Goal: Complete application form

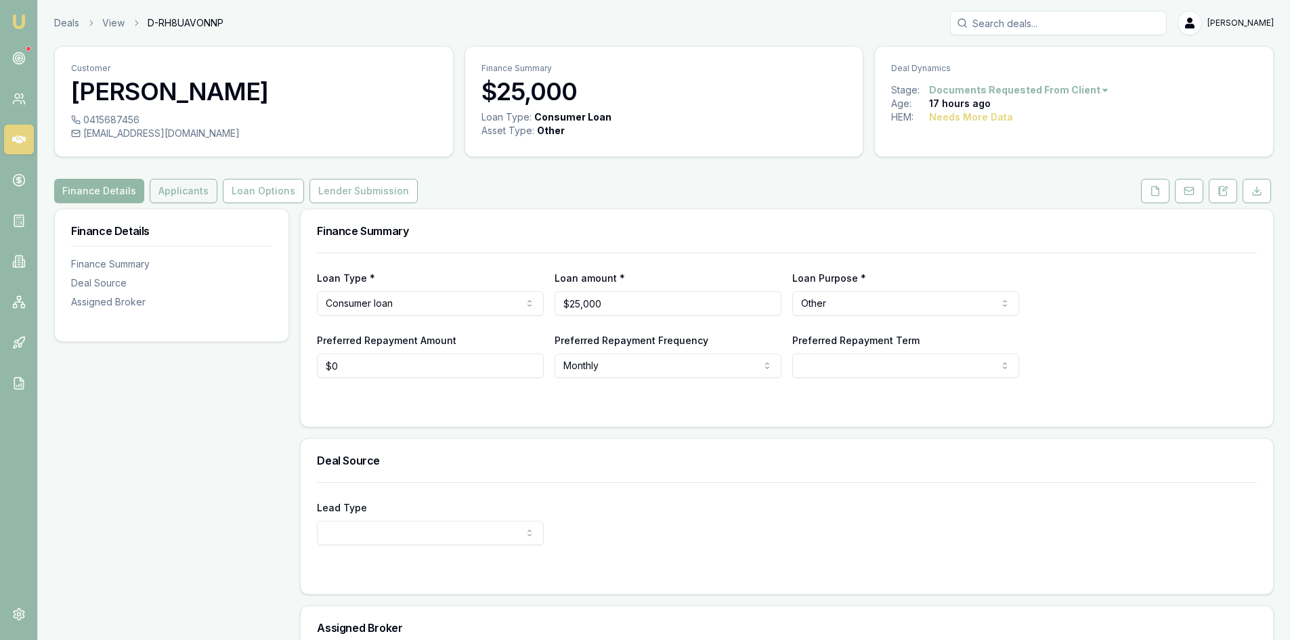
click at [180, 192] on button "Applicants" at bounding box center [184, 191] width 68 height 24
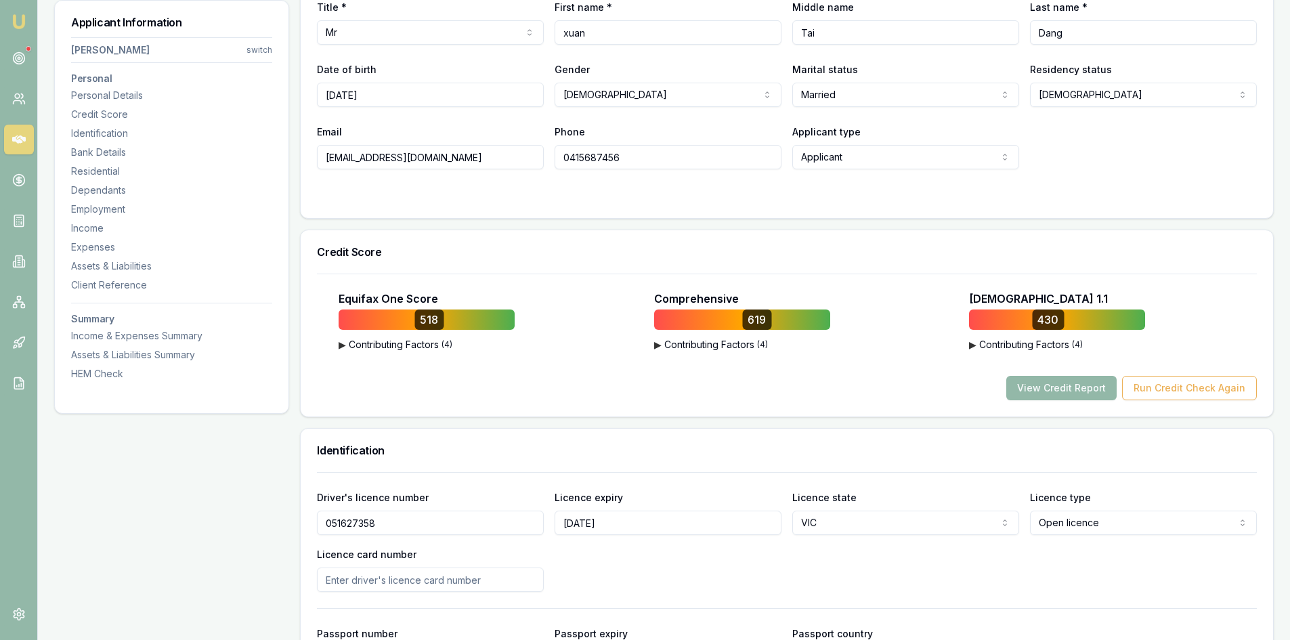
scroll to position [406, 0]
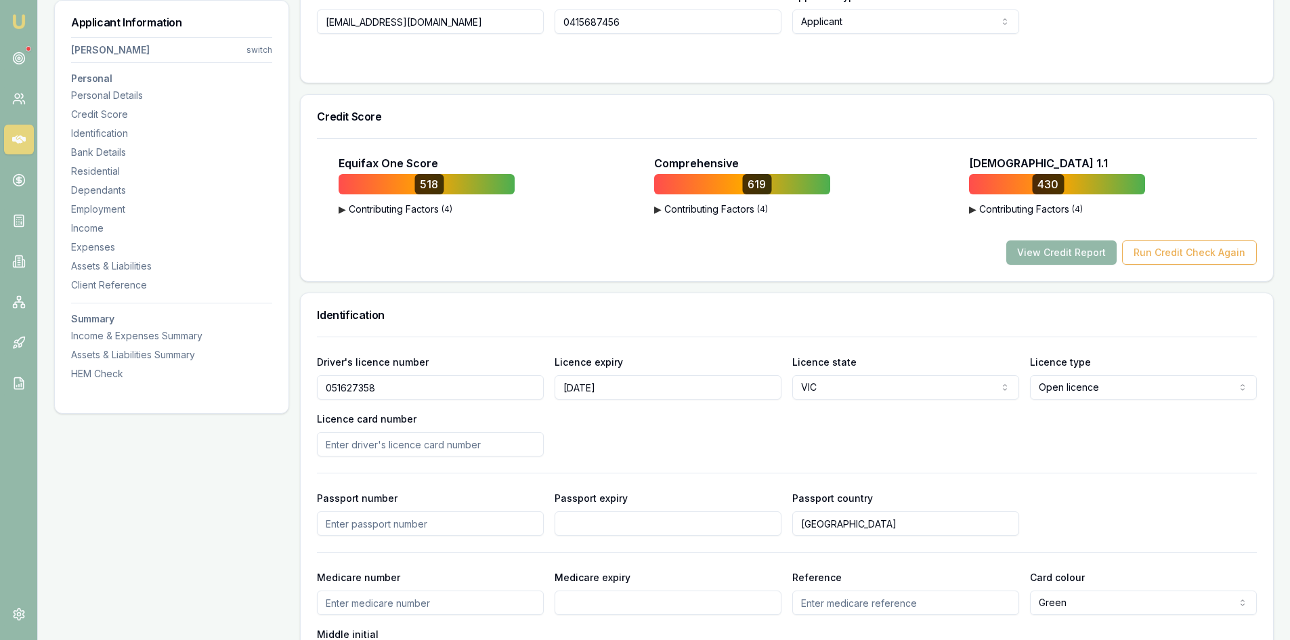
click at [353, 392] on input "051627358" at bounding box center [430, 387] width 227 height 24
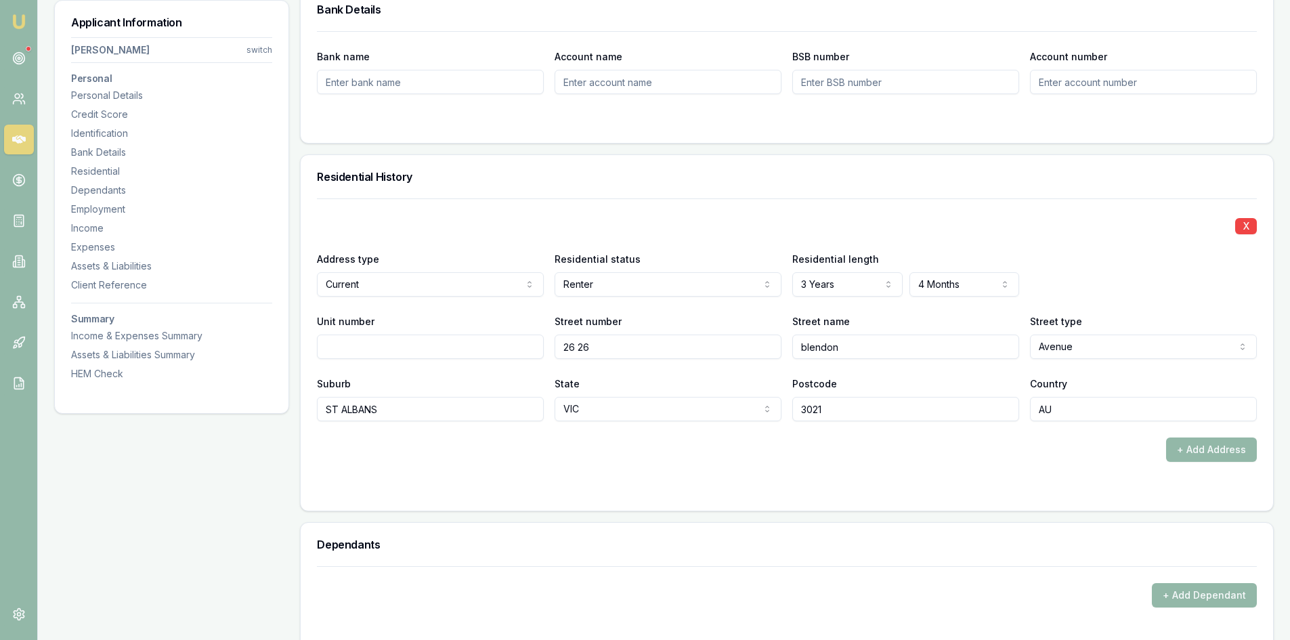
scroll to position [1083, 0]
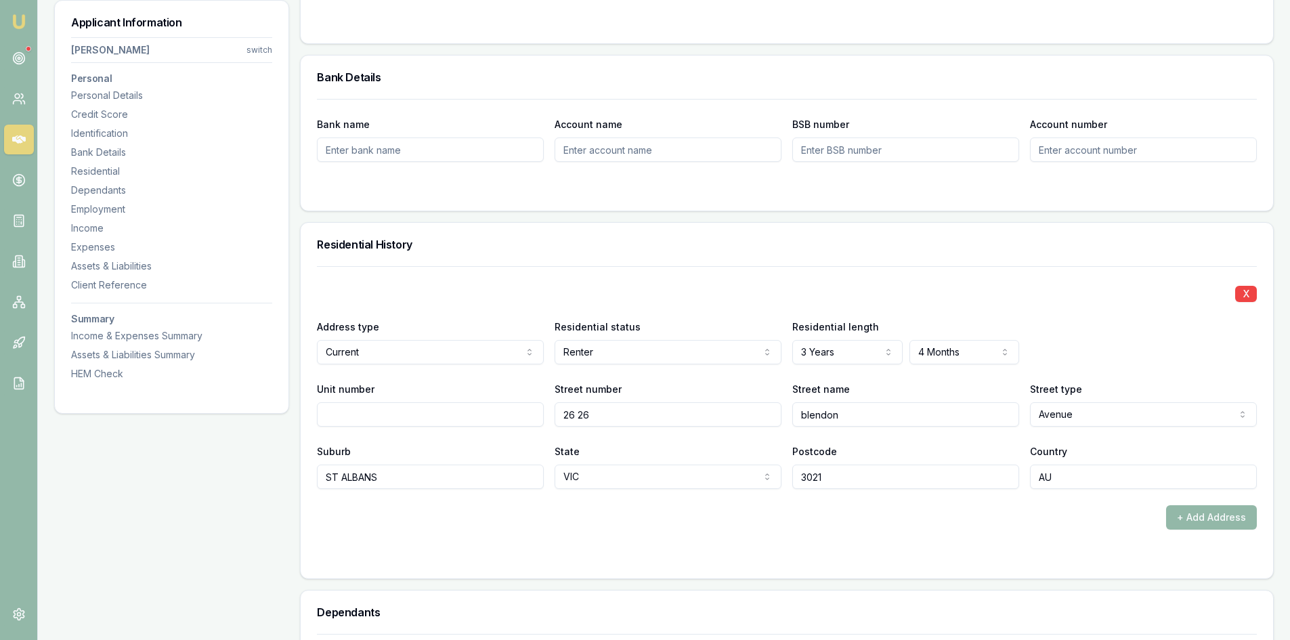
click at [598, 416] on input "26 26" at bounding box center [667, 414] width 227 height 24
type input "26"
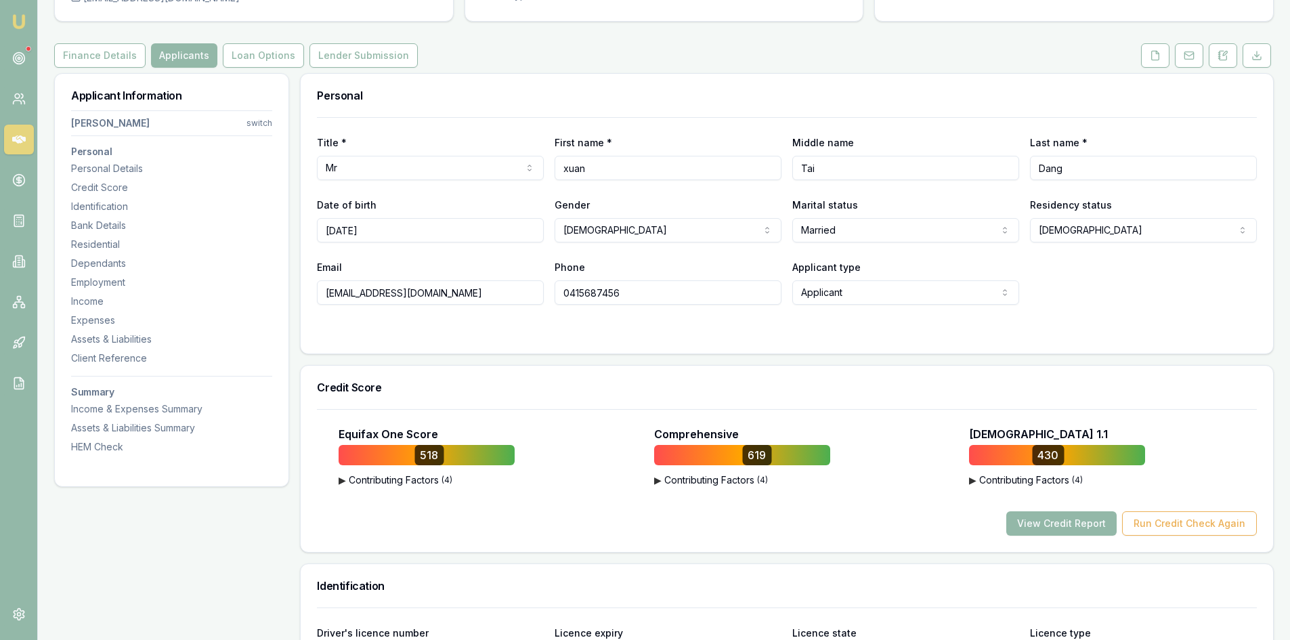
scroll to position [271, 0]
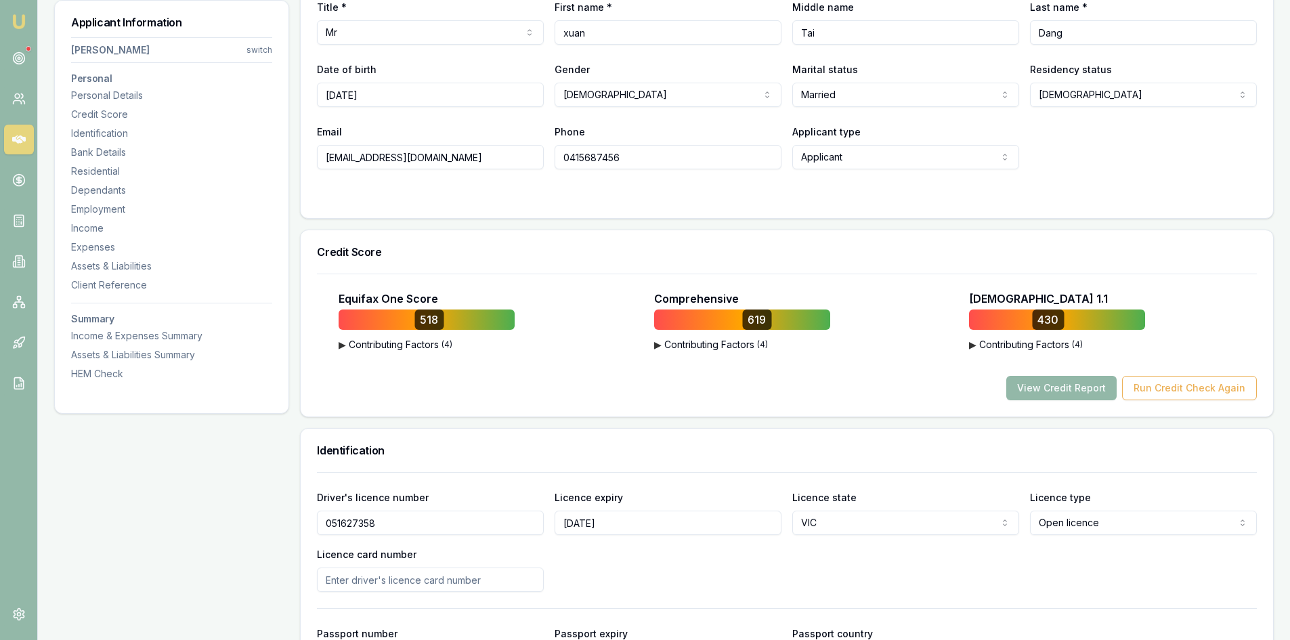
drag, startPoint x: 446, startPoint y: 158, endPoint x: 316, endPoint y: 154, distance: 130.1
click at [316, 154] on div "Title * Mr Mr Mrs Miss Ms Dr Prof First name * xuan Middle name Tai Last name *…" at bounding box center [787, 100] width 972 height 236
click at [580, 157] on input "0415687456" at bounding box center [667, 157] width 227 height 24
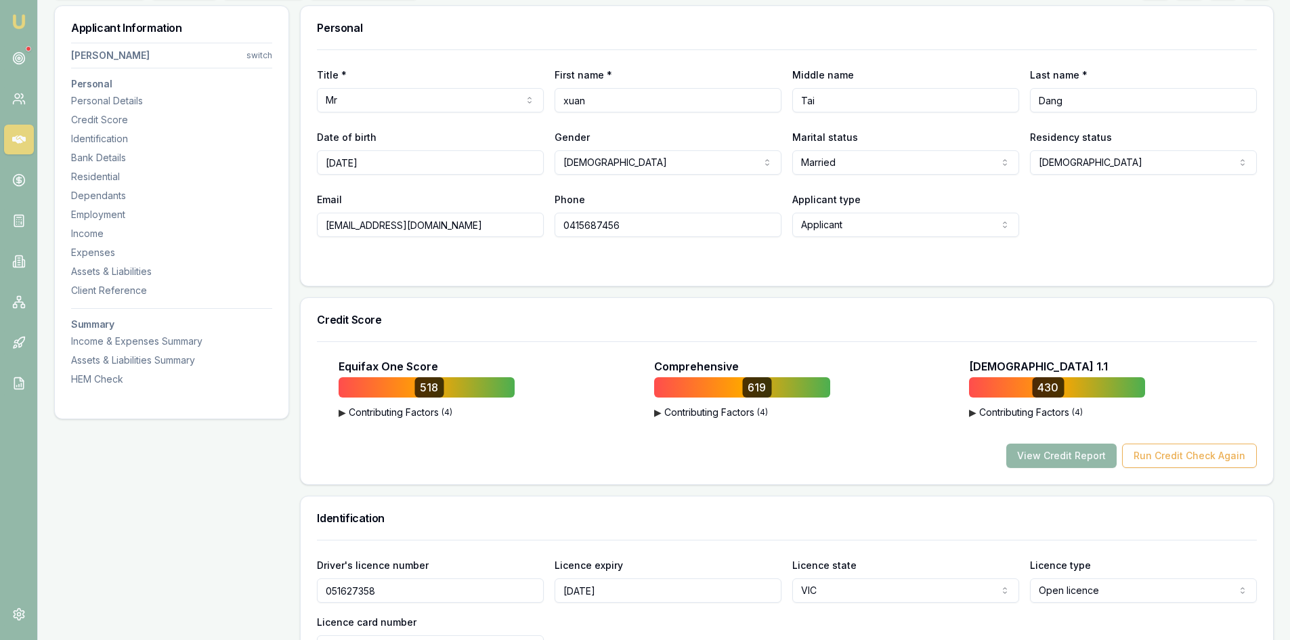
scroll to position [135, 0]
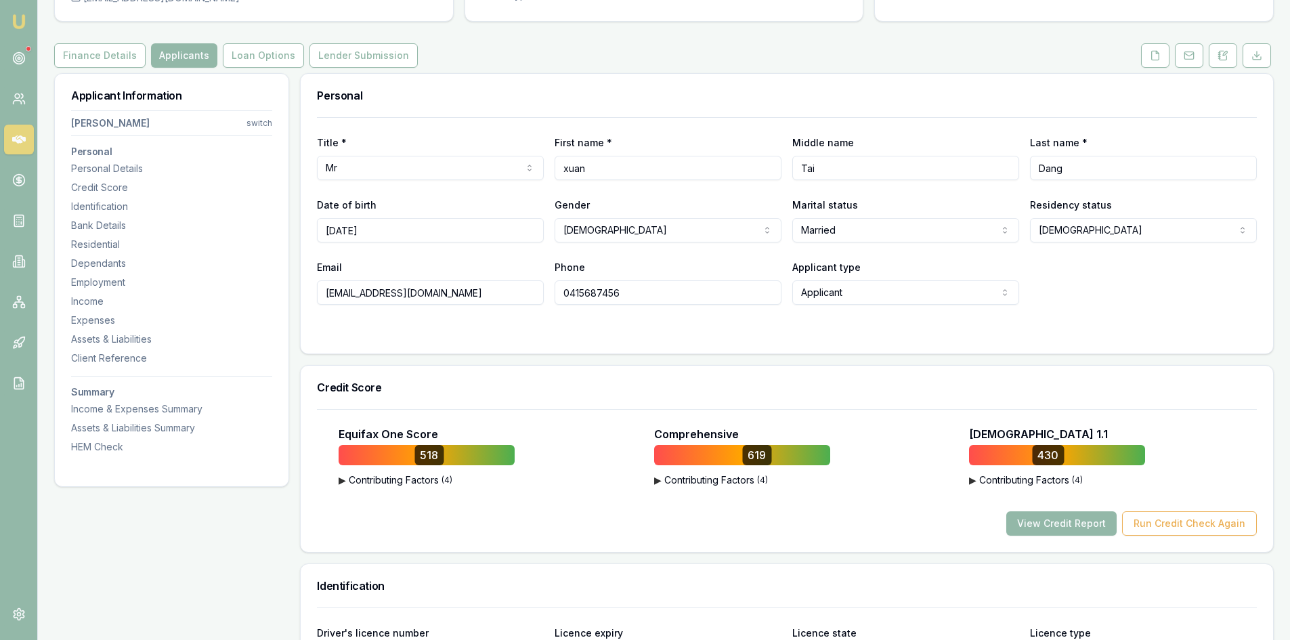
click at [370, 294] on input "taixuandang87@gmail.com" at bounding box center [430, 292] width 227 height 24
drag, startPoint x: 449, startPoint y: 294, endPoint x: 310, endPoint y: 294, distance: 139.4
click at [310, 294] on div "Title * Mr Mr Mrs Miss Ms Dr Prof First name * xuan Middle name Tai Last name *…" at bounding box center [787, 235] width 972 height 236
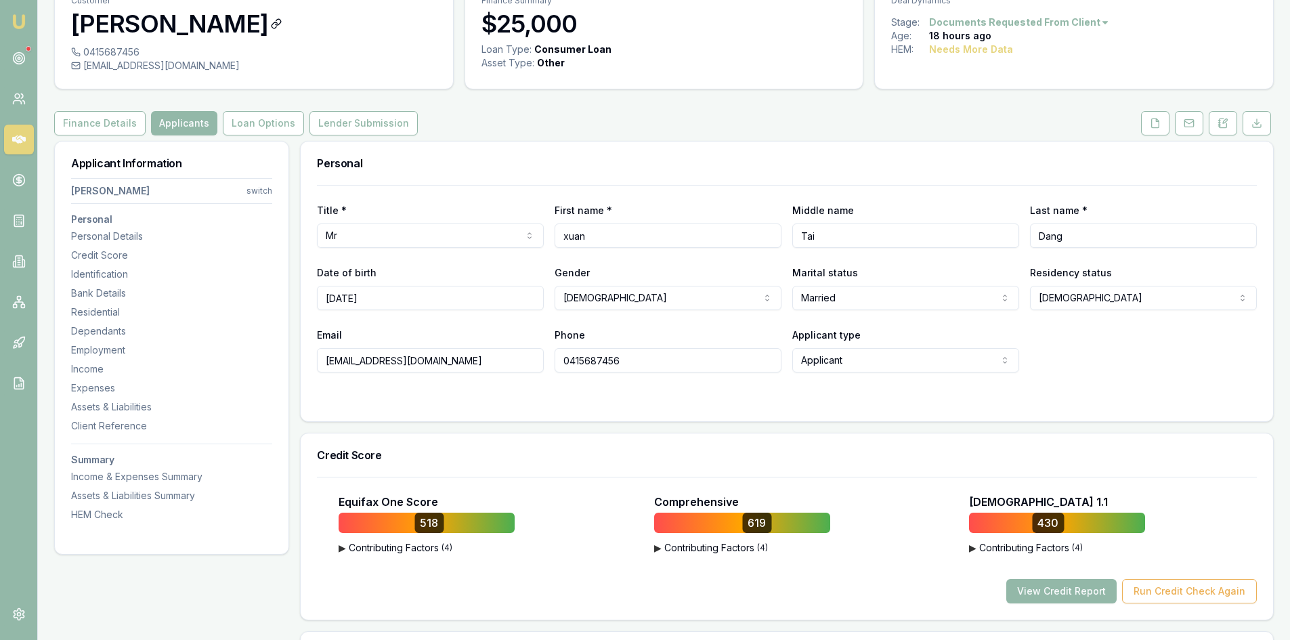
scroll to position [0, 0]
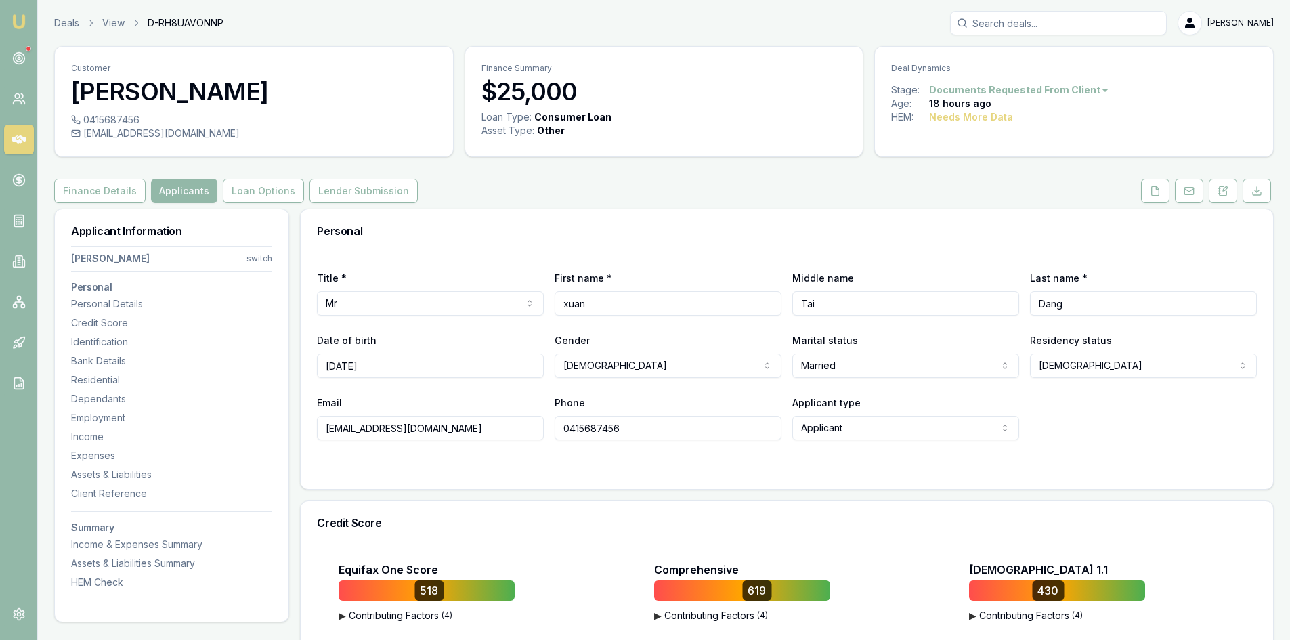
drag, startPoint x: 448, startPoint y: 430, endPoint x: 306, endPoint y: 430, distance: 142.2
click at [306, 430] on div "Title * Mr Mr Mrs Miss Ms Dr Prof First name * xuan Middle name Tai Last name *…" at bounding box center [787, 370] width 972 height 236
click at [596, 426] on input "0415687456" at bounding box center [667, 428] width 227 height 24
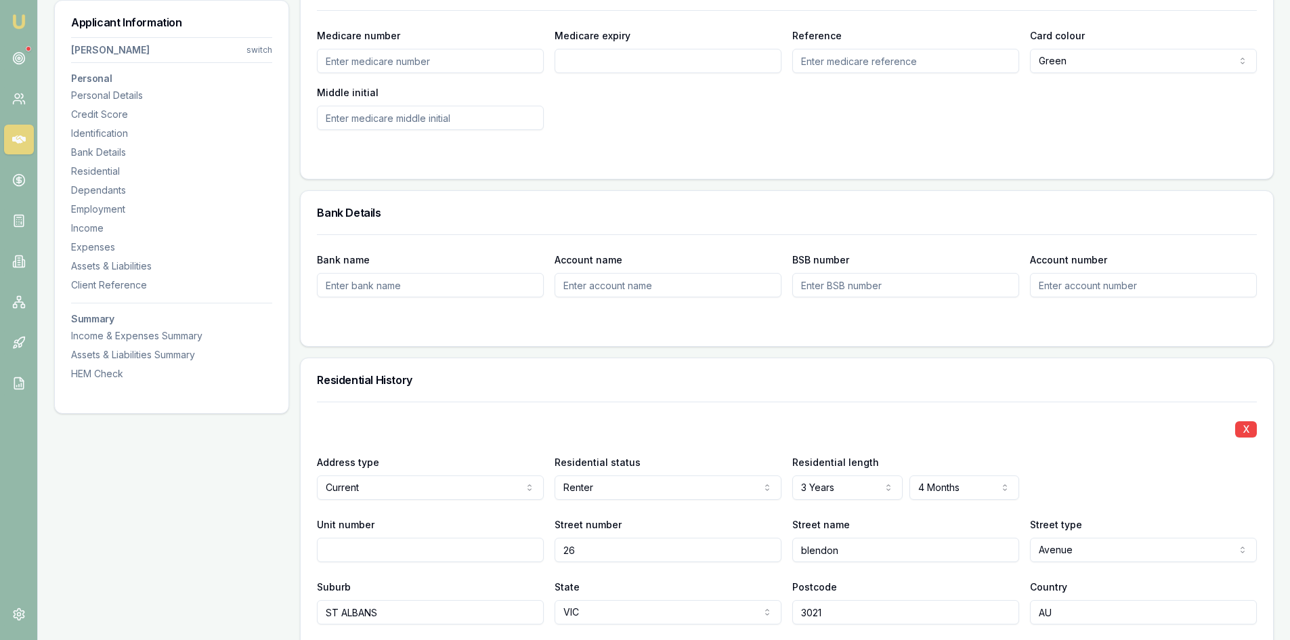
scroll to position [812, 0]
